Goal: Information Seeking & Learning: Find specific fact

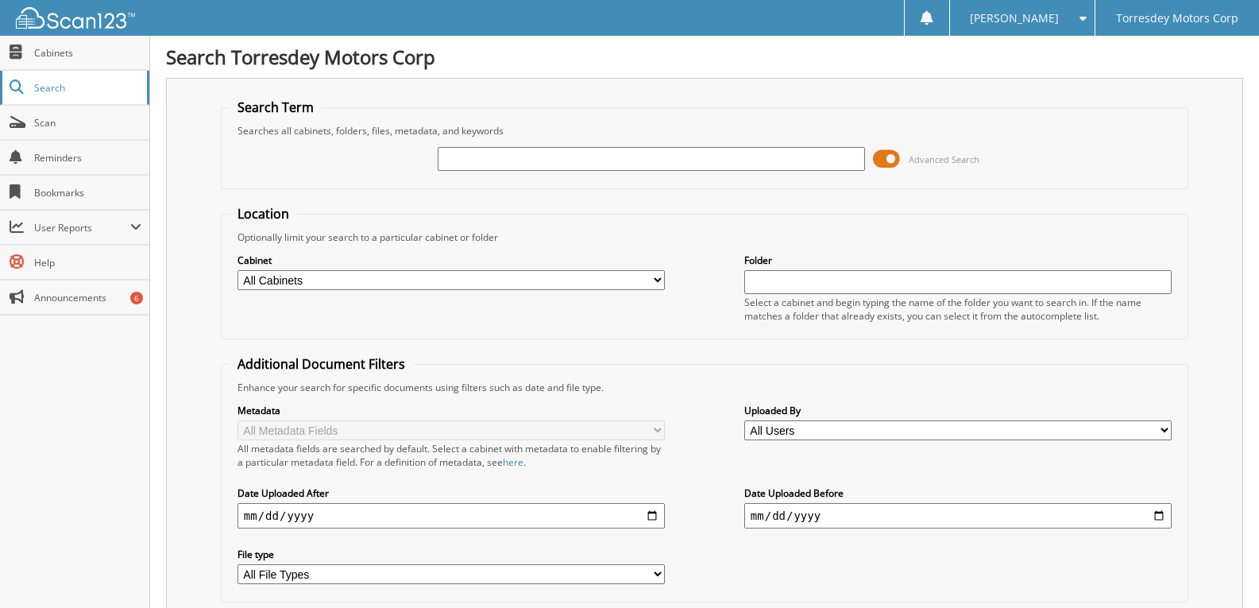
click at [54, 87] on span "Search" at bounding box center [86, 88] width 105 height 14
click at [472, 156] on input "text" at bounding box center [651, 159] width 427 height 24
type input "toyota"
click at [608, 110] on fieldset "Search Term Searches all cabinets, folders, files, metadata, and keywords toyot…" at bounding box center [705, 143] width 968 height 91
click at [38, 83] on span "Search" at bounding box center [86, 88] width 105 height 14
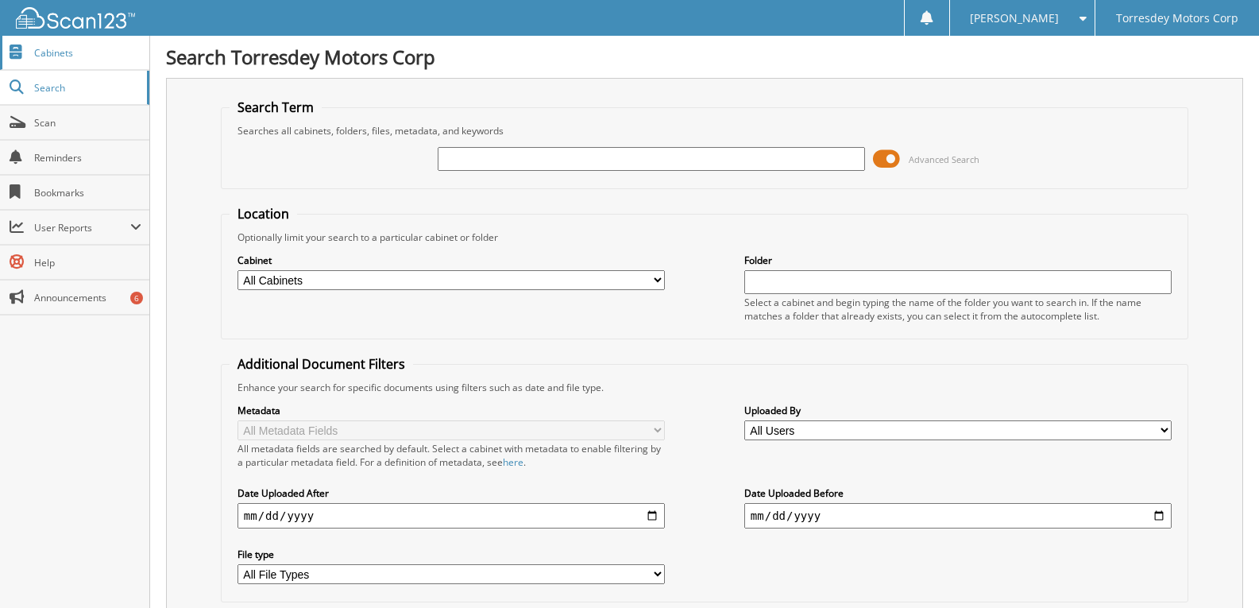
click at [77, 55] on span "Cabinets" at bounding box center [87, 53] width 107 height 14
drag, startPoint x: 893, startPoint y: 159, endPoint x: 872, endPoint y: 160, distance: 20.7
click at [872, 160] on div "Advanced Search" at bounding box center [705, 158] width 950 height 43
click at [892, 160] on span at bounding box center [886, 159] width 27 height 24
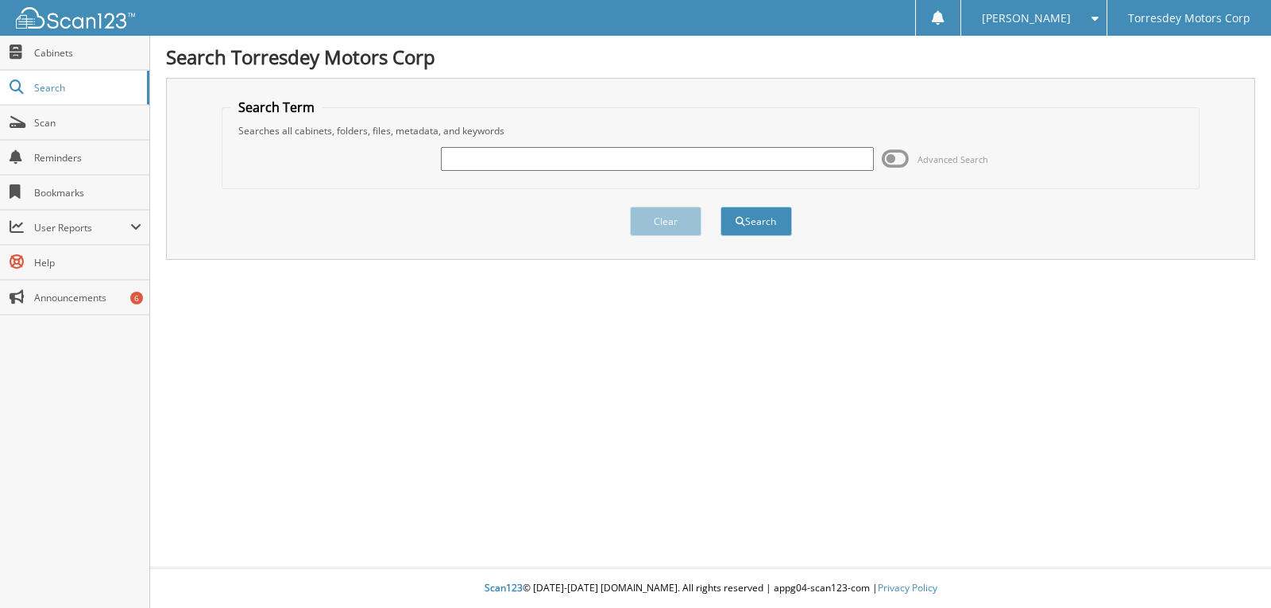
click at [504, 160] on input "text" at bounding box center [657, 159] width 432 height 24
type input "049902"
click at [771, 220] on button "Search" at bounding box center [755, 221] width 71 height 29
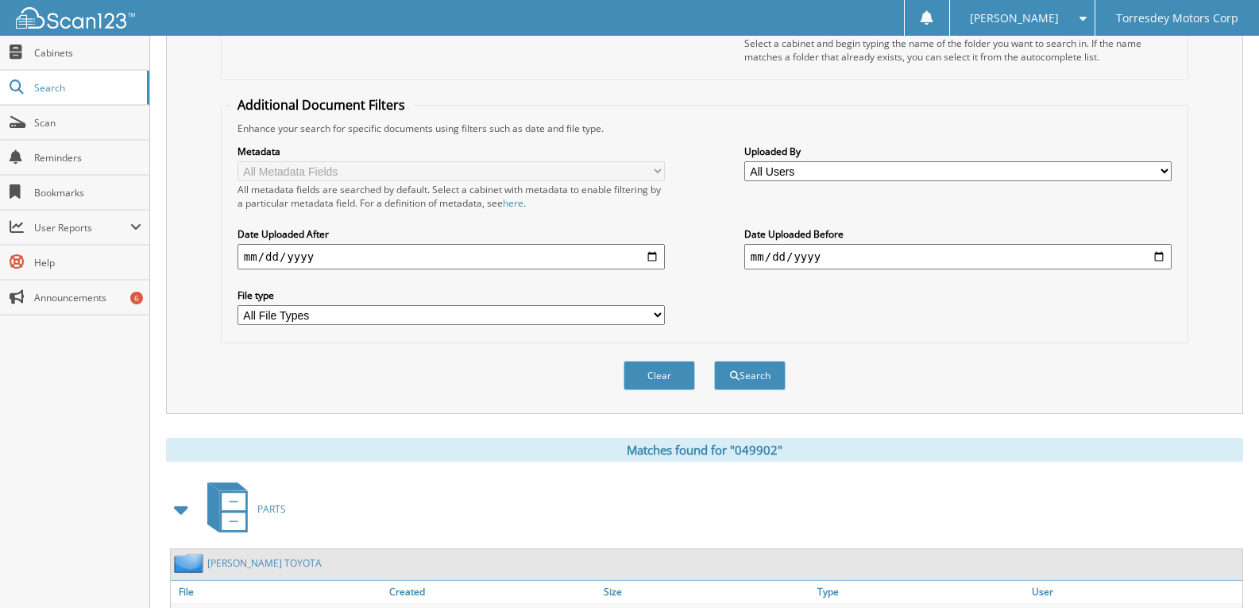
scroll to position [497, 0]
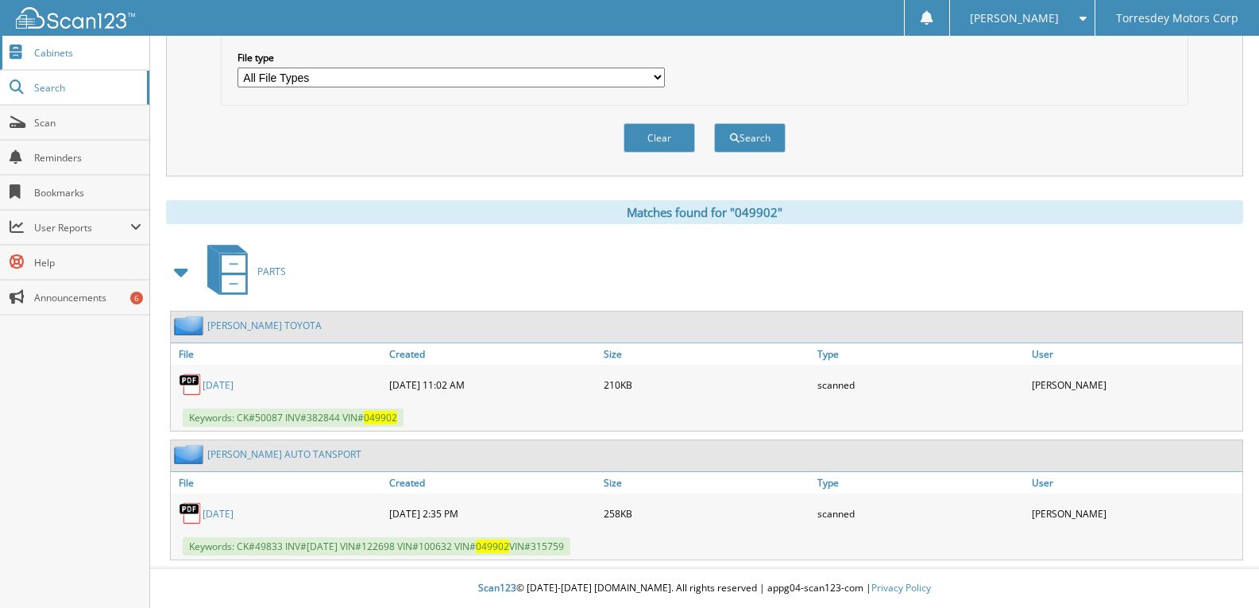
click at [63, 51] on span "Cabinets" at bounding box center [87, 53] width 107 height 14
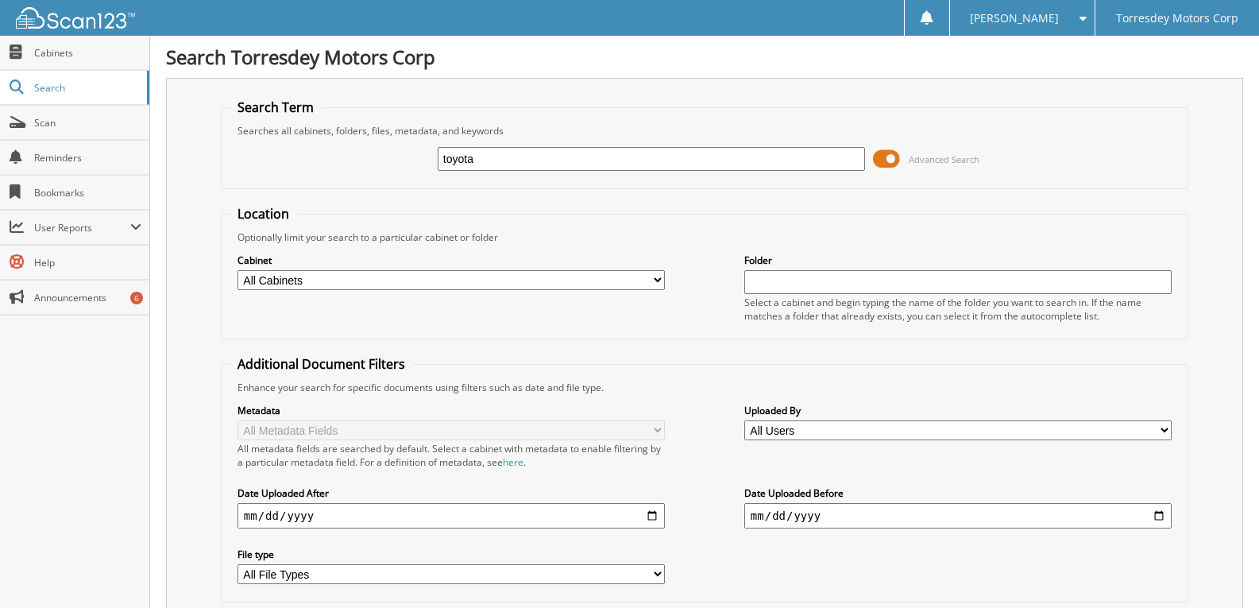
type input "toyota"
click at [771, 284] on input "text" at bounding box center [957, 282] width 427 height 24
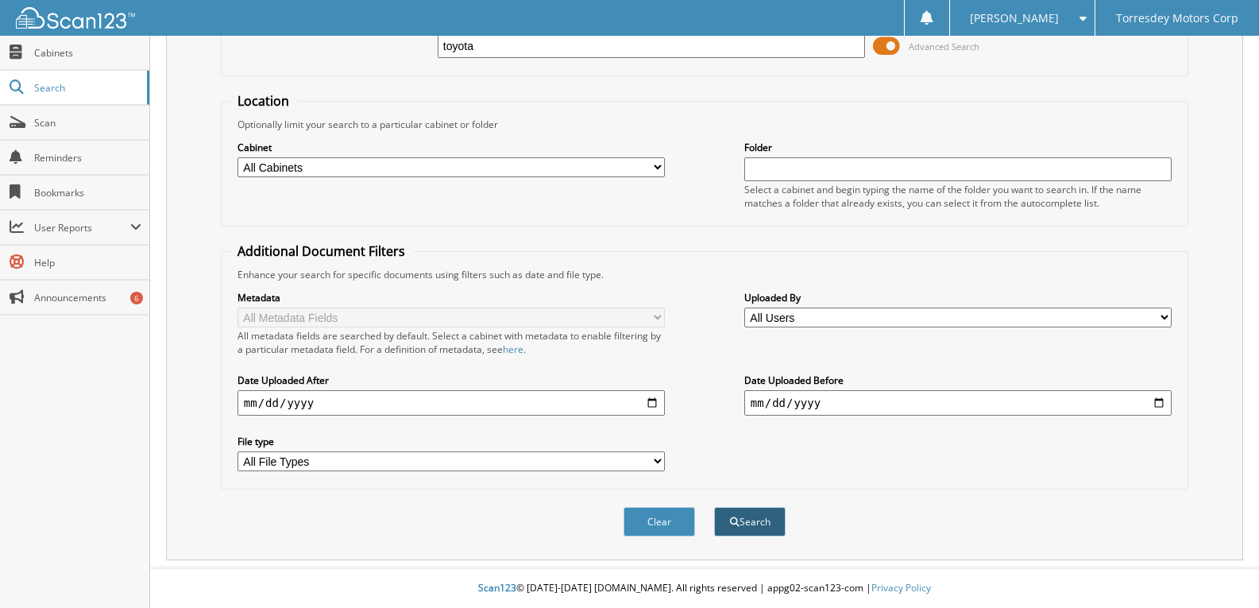
click at [756, 522] on button "Search" at bounding box center [749, 521] width 71 height 29
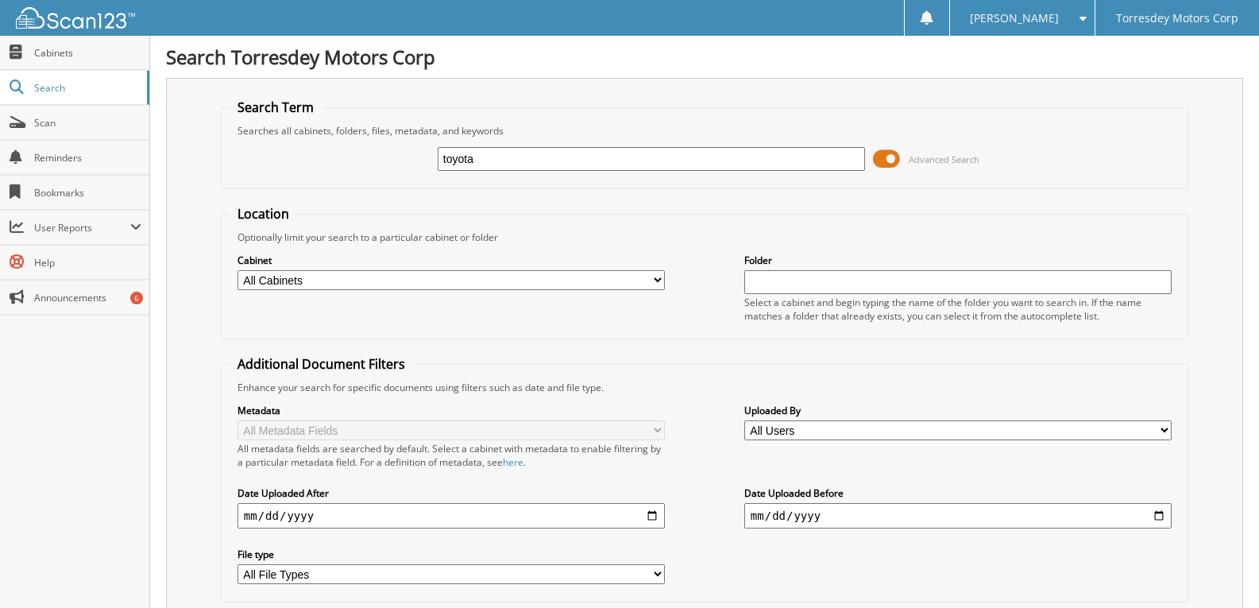
click at [659, 279] on select "All Cabinets ACCOUNTS PAYABLE ACCOUNTS RECEIVABLE CAR DEALS PARTS SERVICE RO NE…" at bounding box center [451, 280] width 427 height 20
select select "21858"
click at [238, 270] on select "All Cabinets ACCOUNTS PAYABLE ACCOUNTS RECEIVABLE CAR DEALS PARTS SERVICE RO NE…" at bounding box center [451, 280] width 427 height 20
click at [652, 514] on input "date" at bounding box center [451, 515] width 427 height 25
click at [651, 515] on input "[DATE]" at bounding box center [451, 515] width 427 height 25
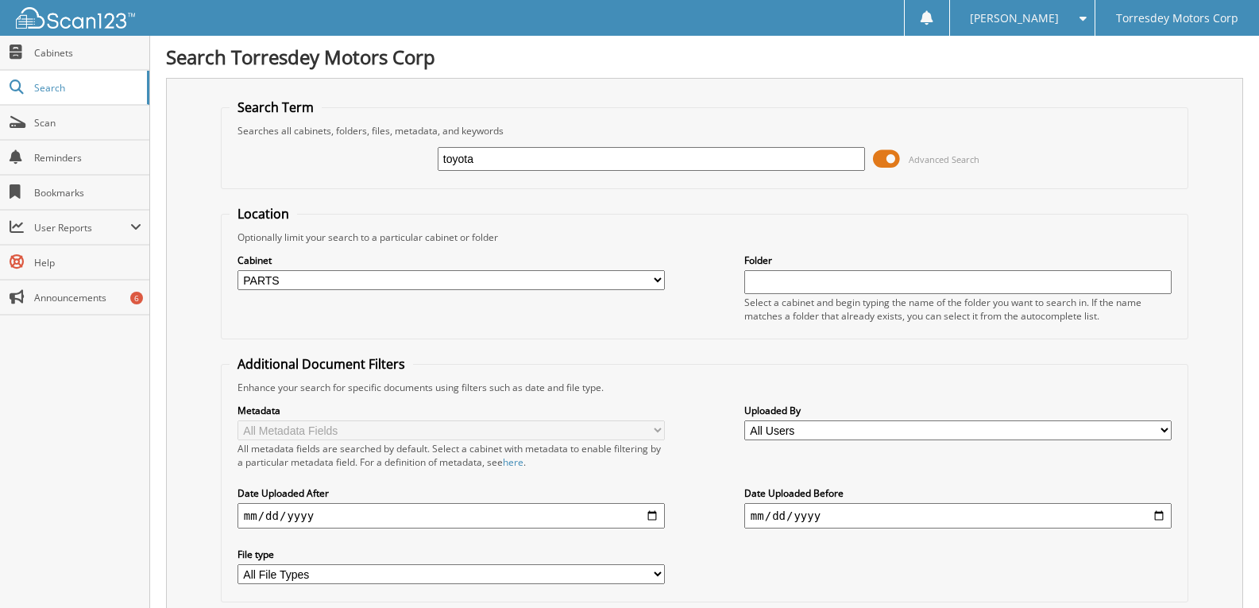
type input "[DATE]"
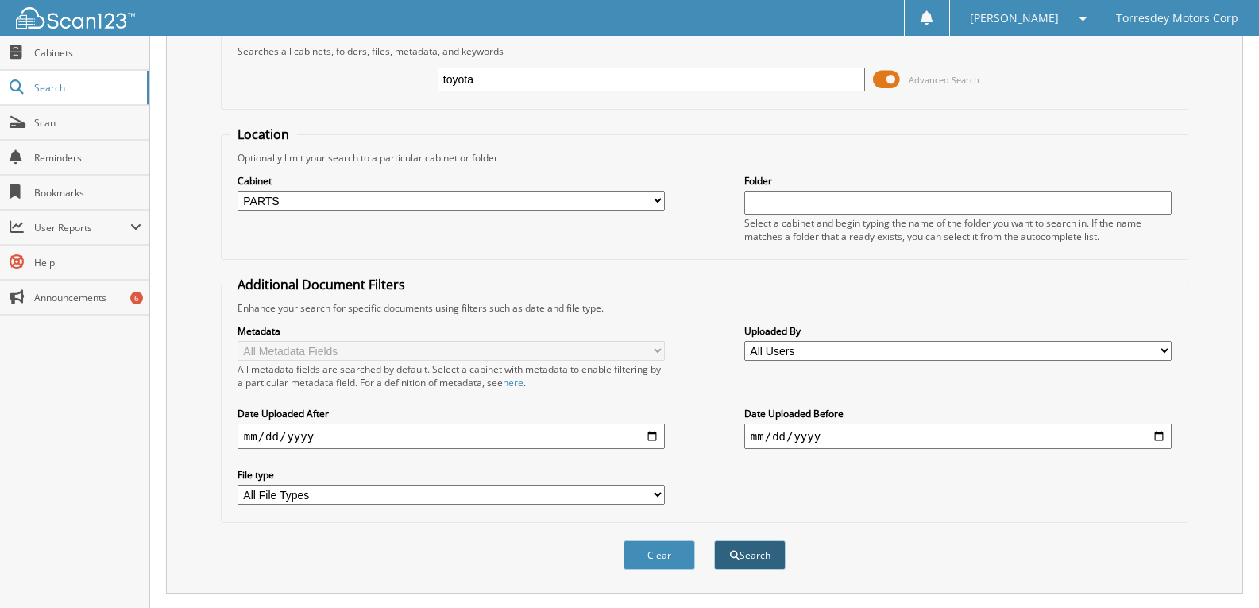
click at [748, 554] on button "Search" at bounding box center [749, 554] width 71 height 29
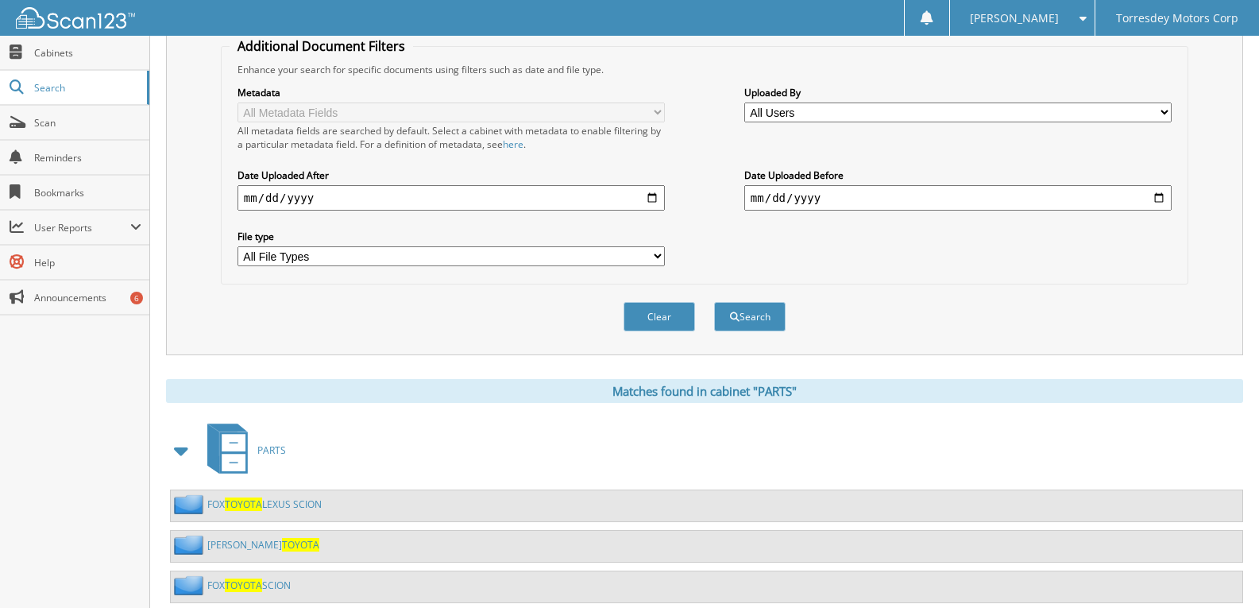
scroll to position [361, 0]
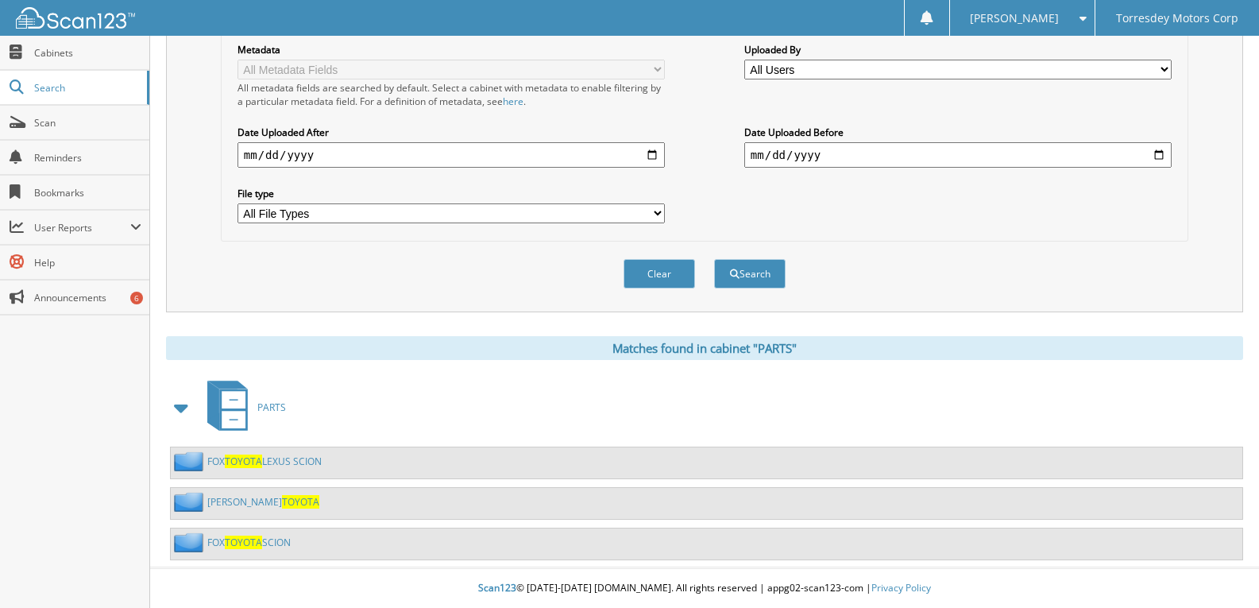
click at [304, 460] on link "FOX TOYOTA LEXUS SCION" at bounding box center [264, 461] width 114 height 14
